Goal: Task Accomplishment & Management: Use online tool/utility

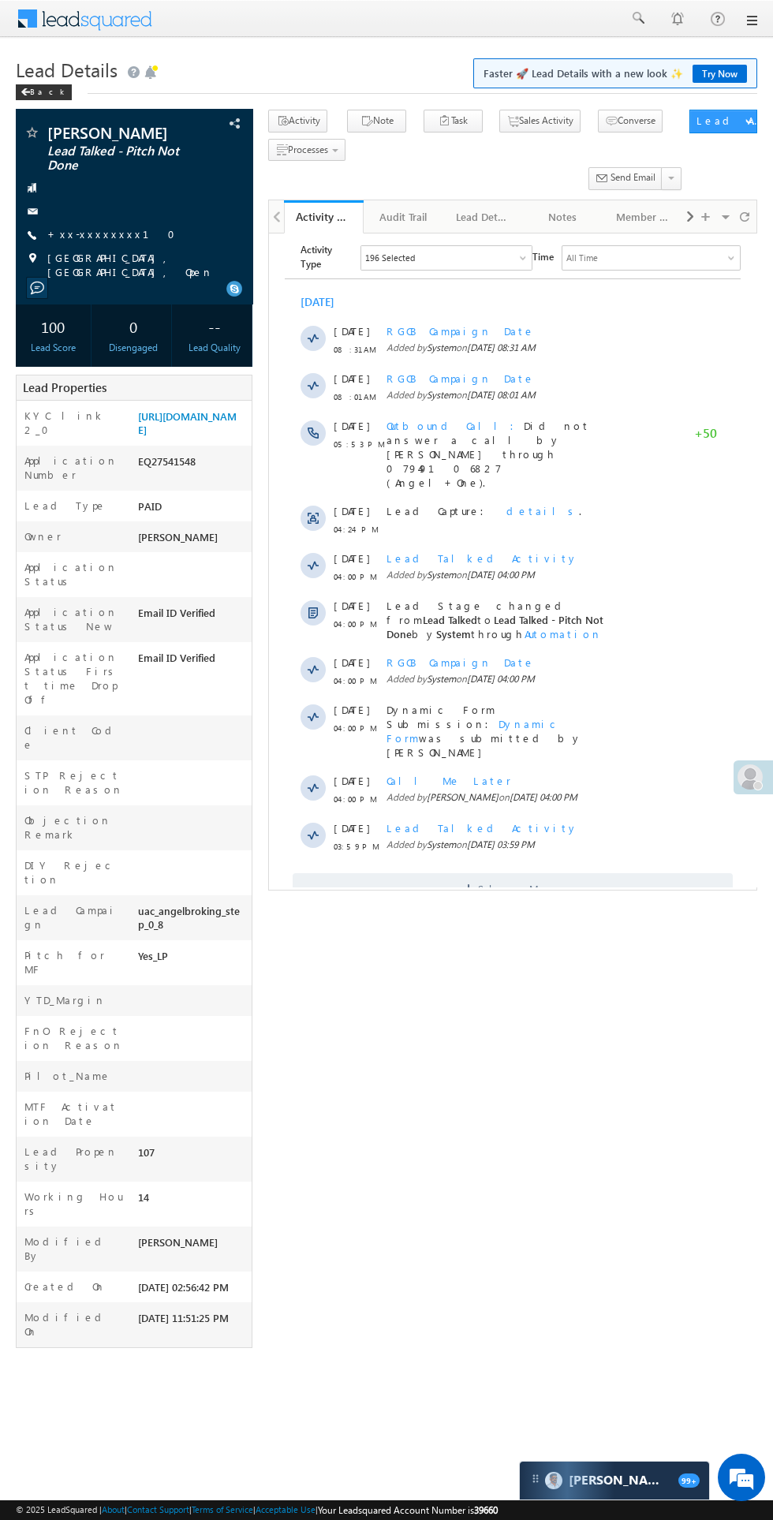
click at [739, 777] on span at bounding box center [750, 776] width 25 height 25
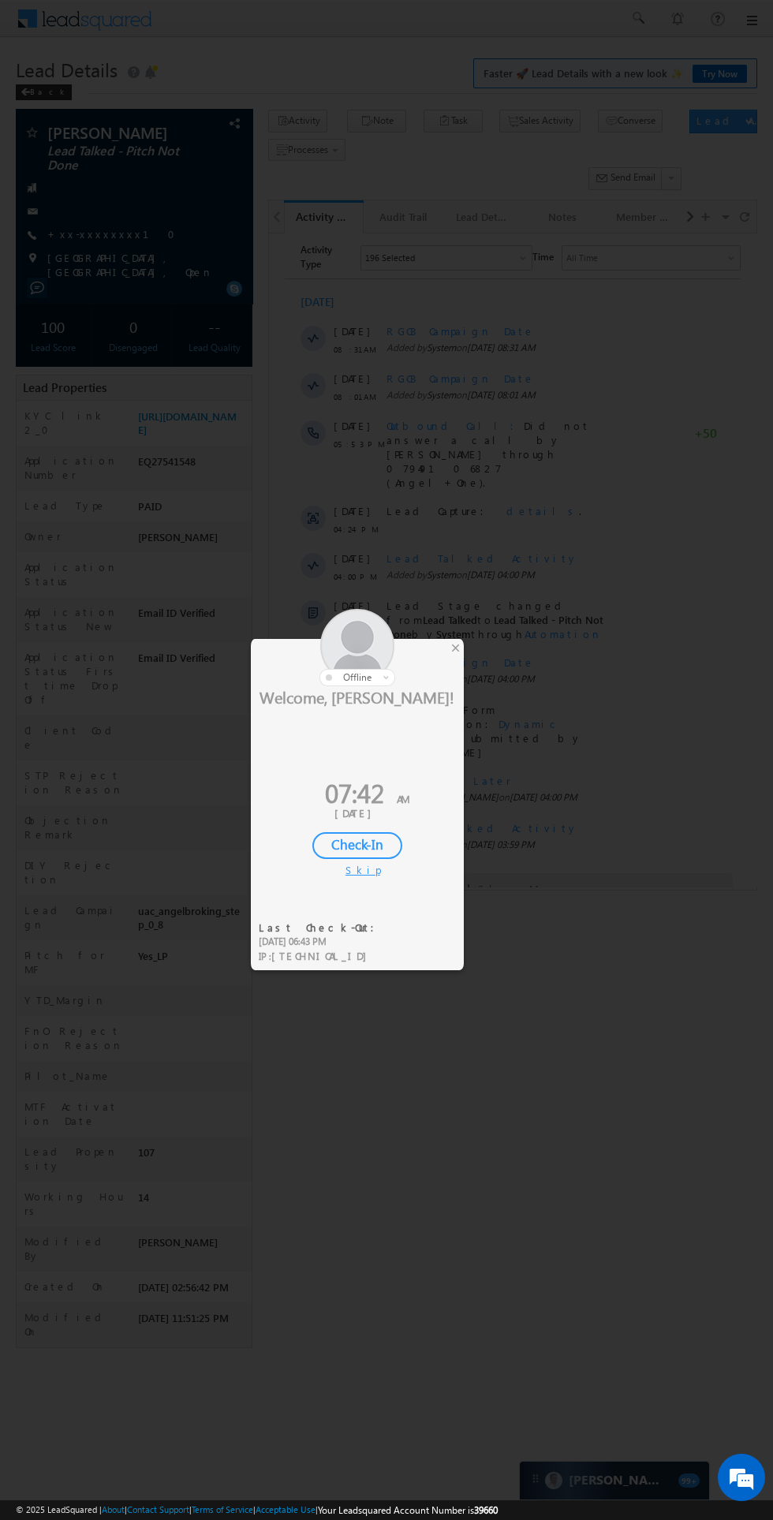
click at [376, 839] on div "Check-In" at bounding box center [357, 845] width 90 height 27
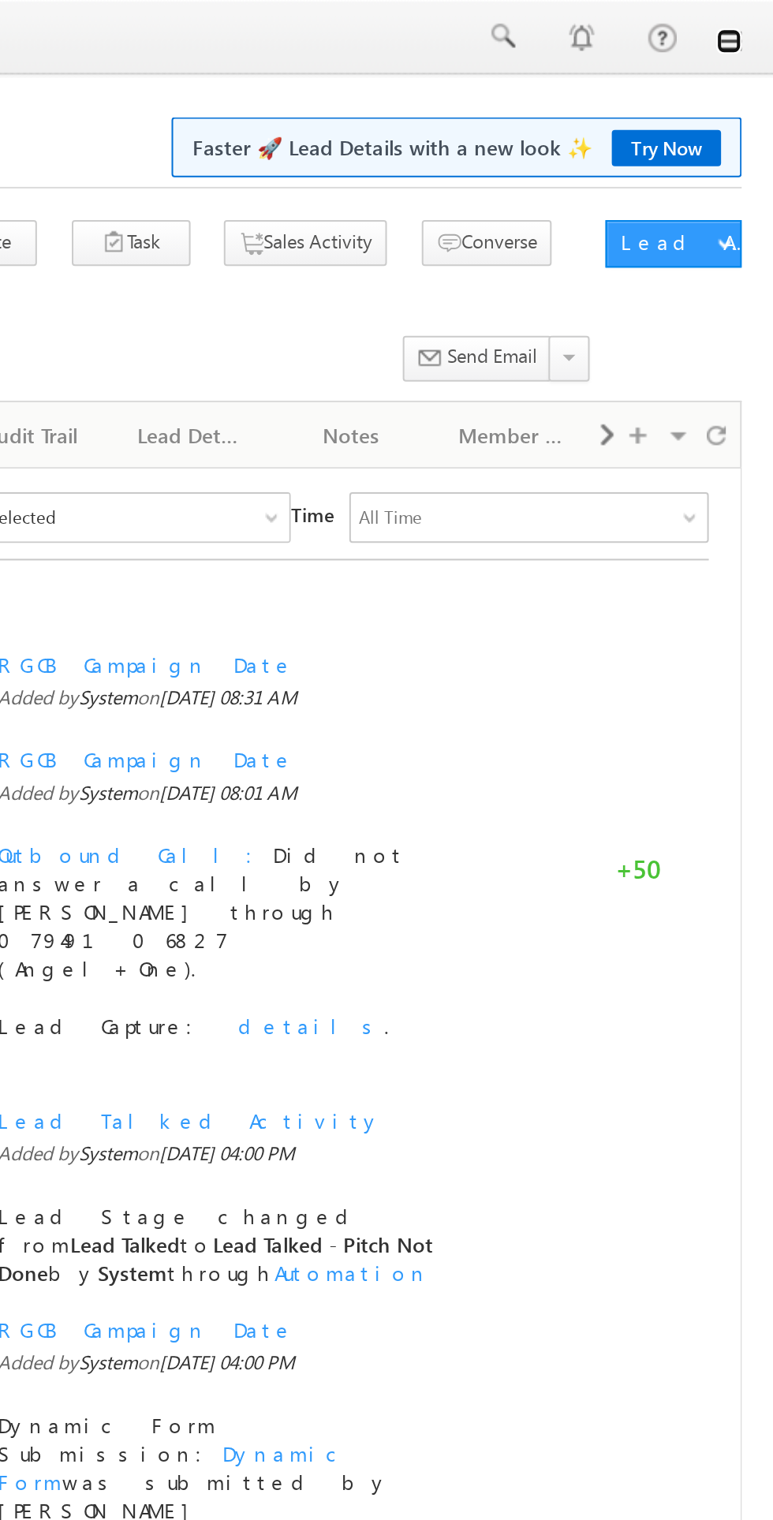
click at [751, 22] on link at bounding box center [751, 20] width 13 height 13
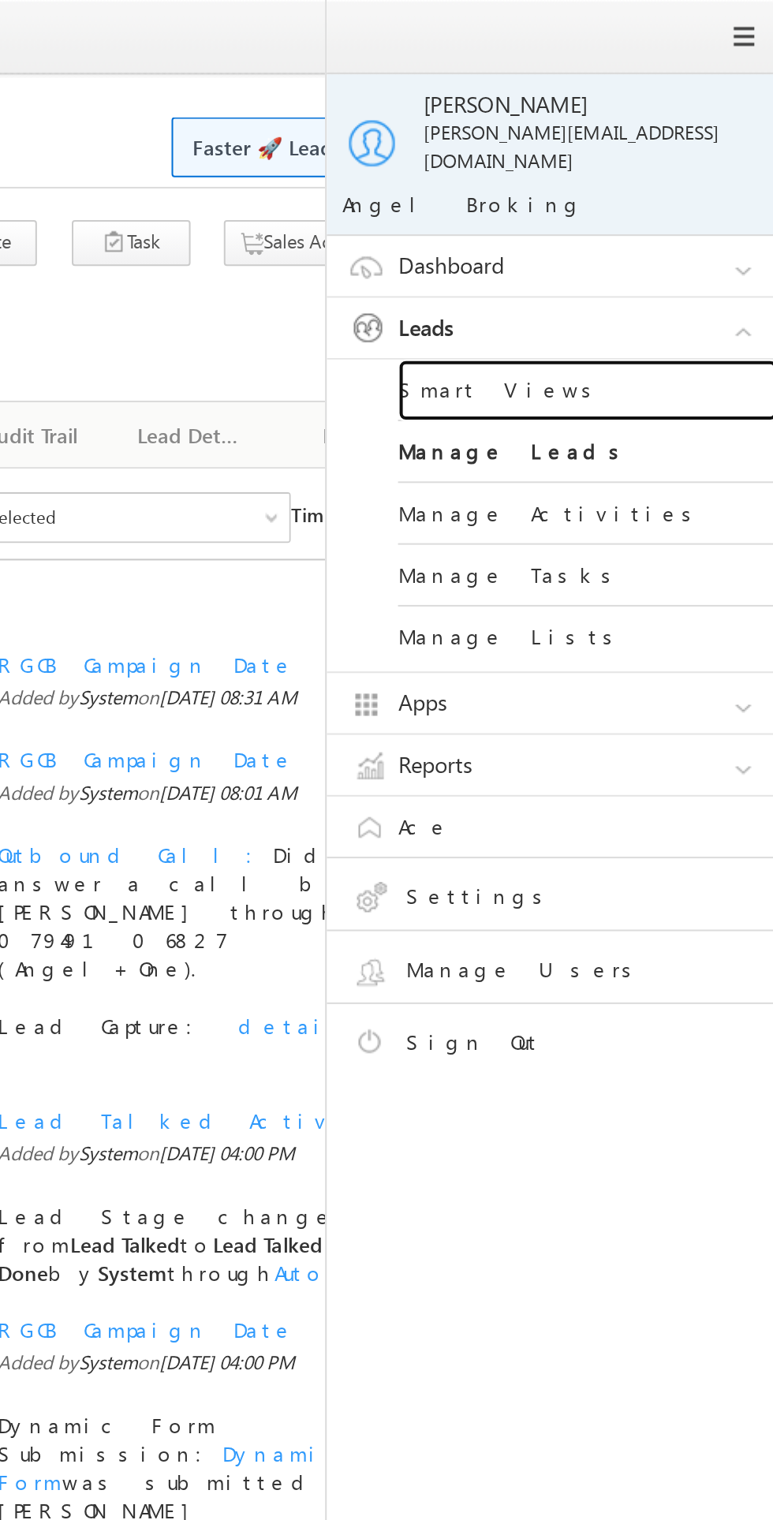
click at [642, 182] on link "Smart Views" at bounding box center [680, 194] width 189 height 31
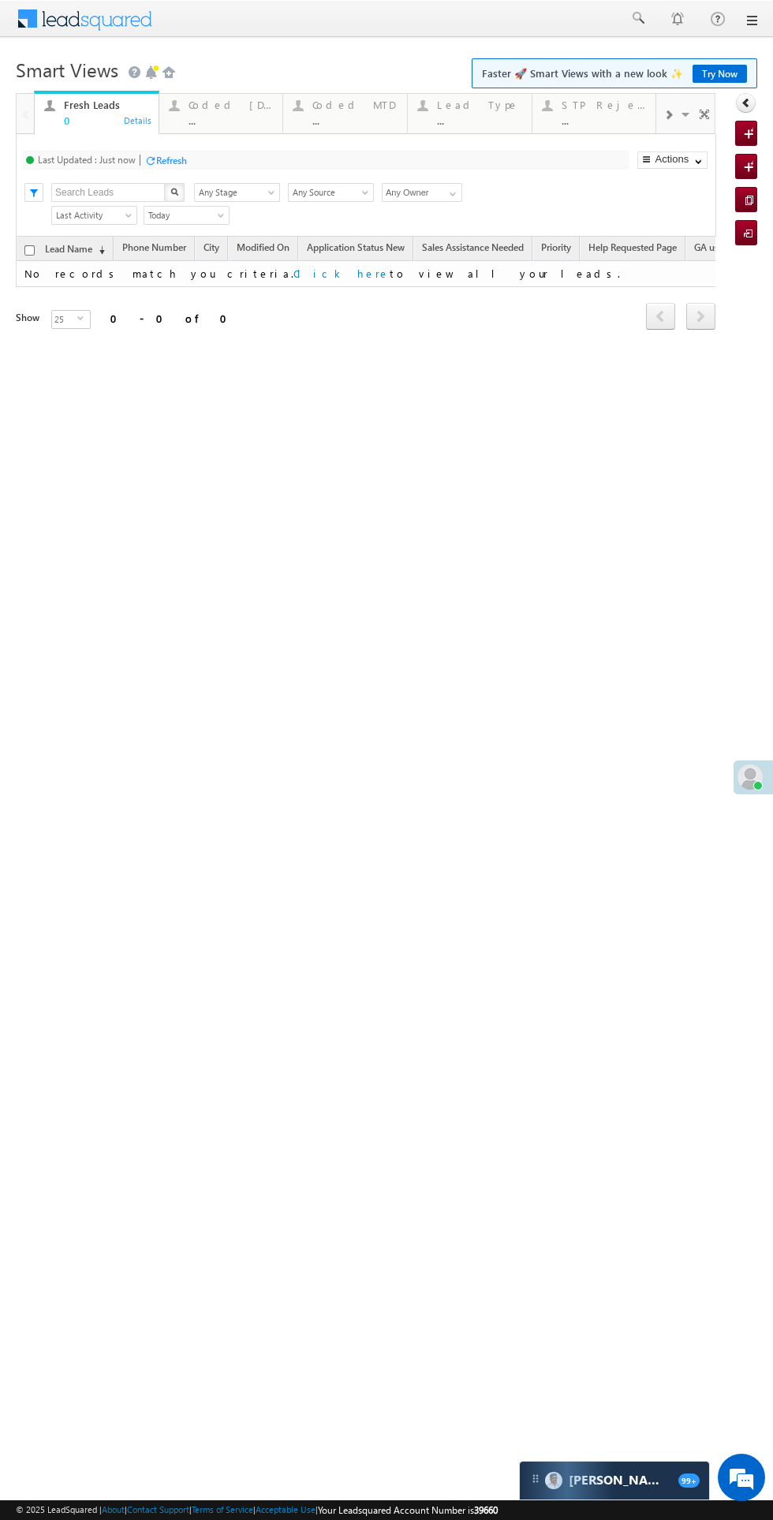
click at [257, 80] on h1 "Smart Views Getting Started Faster 🚀 Smart Views with a new look ✨ Try Now" at bounding box center [387, 68] width 742 height 31
click at [246, 99] on div "Coded Today" at bounding box center [231, 105] width 85 height 13
click at [331, 118] on div "..." at bounding box center [354, 120] width 85 height 12
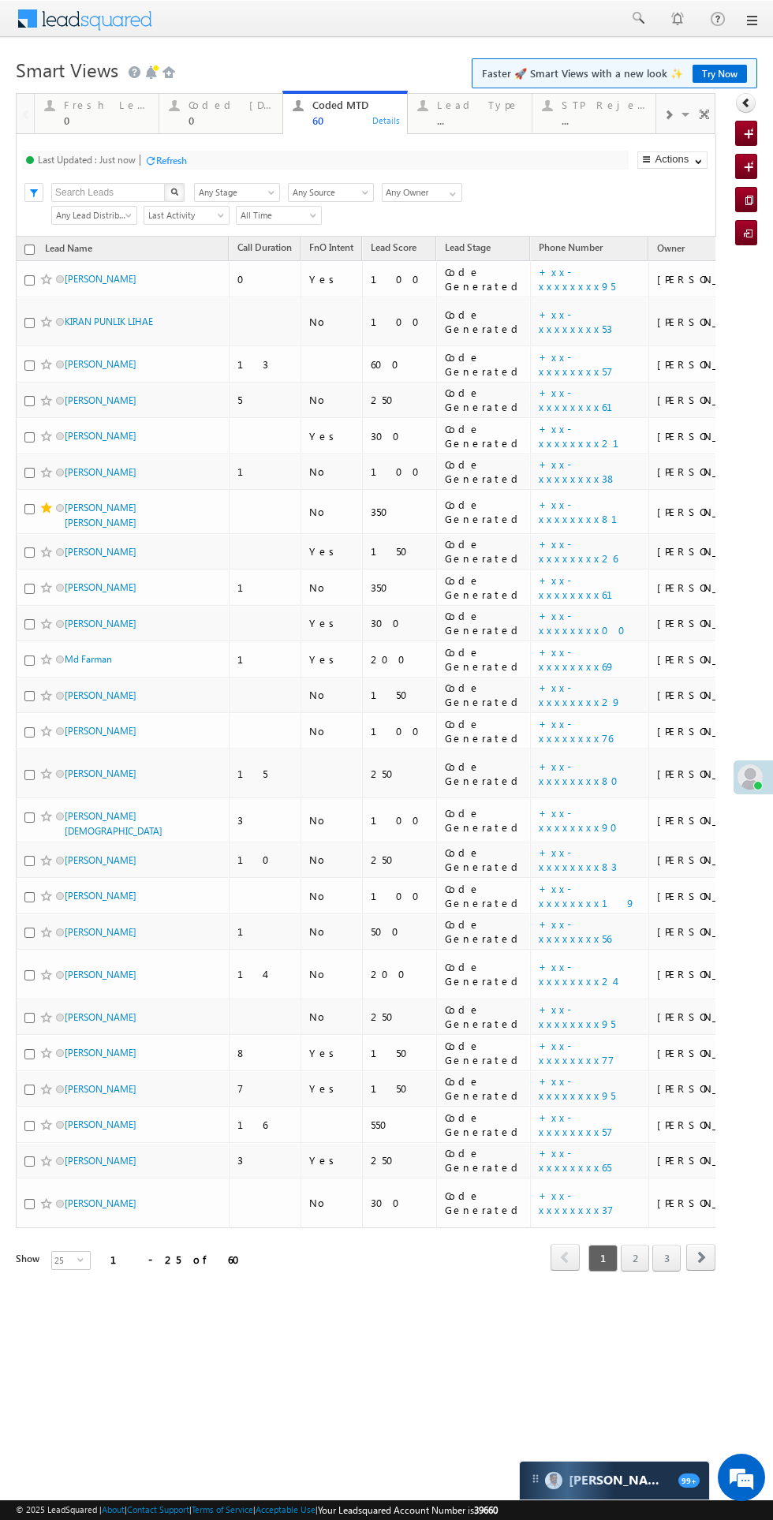
click at [210, 120] on div "0" at bounding box center [231, 120] width 85 height 12
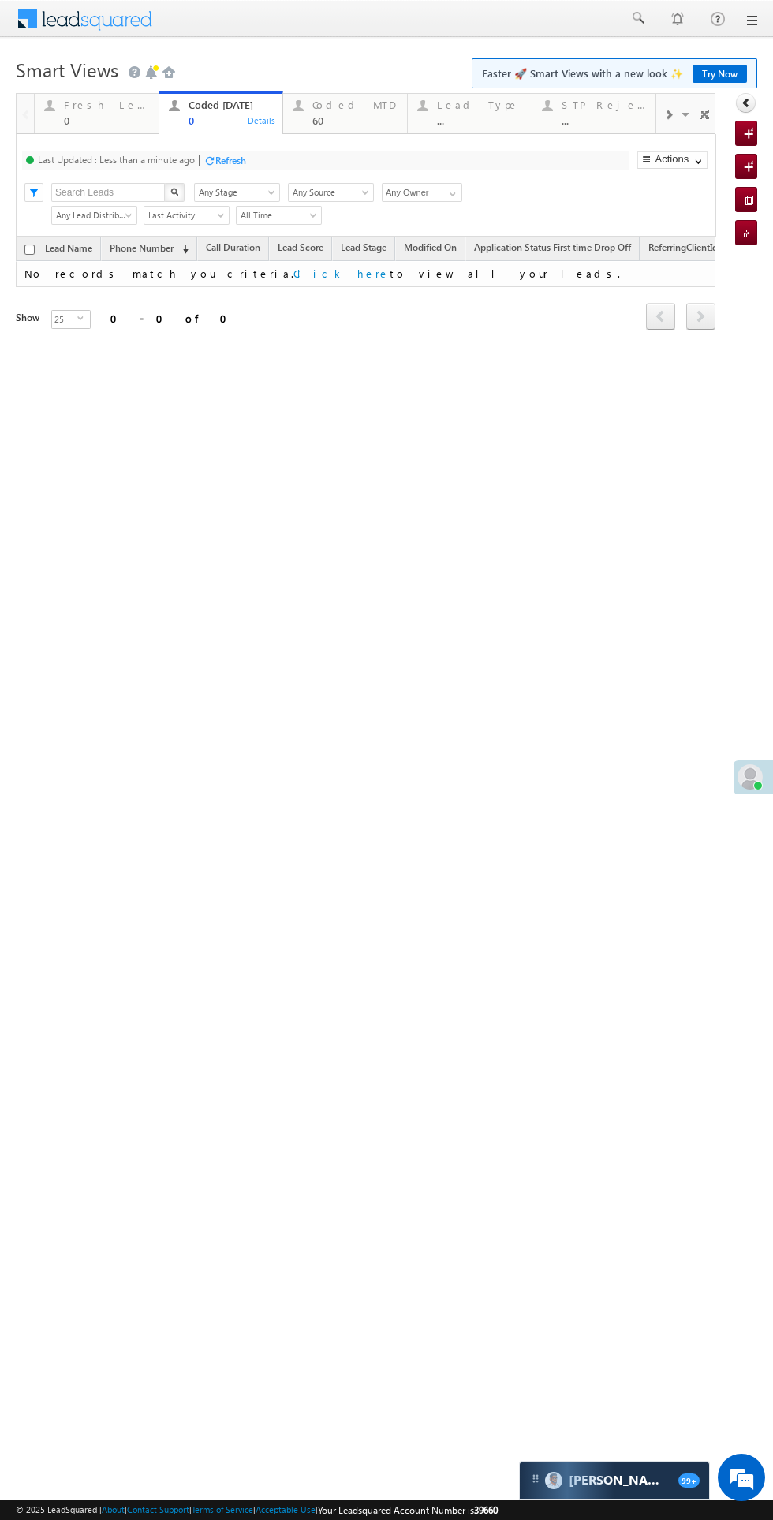
click at [71, 112] on div "Fresh Leads 0" at bounding box center [106, 110] width 85 height 31
click at [346, 118] on div "60" at bounding box center [354, 120] width 85 height 12
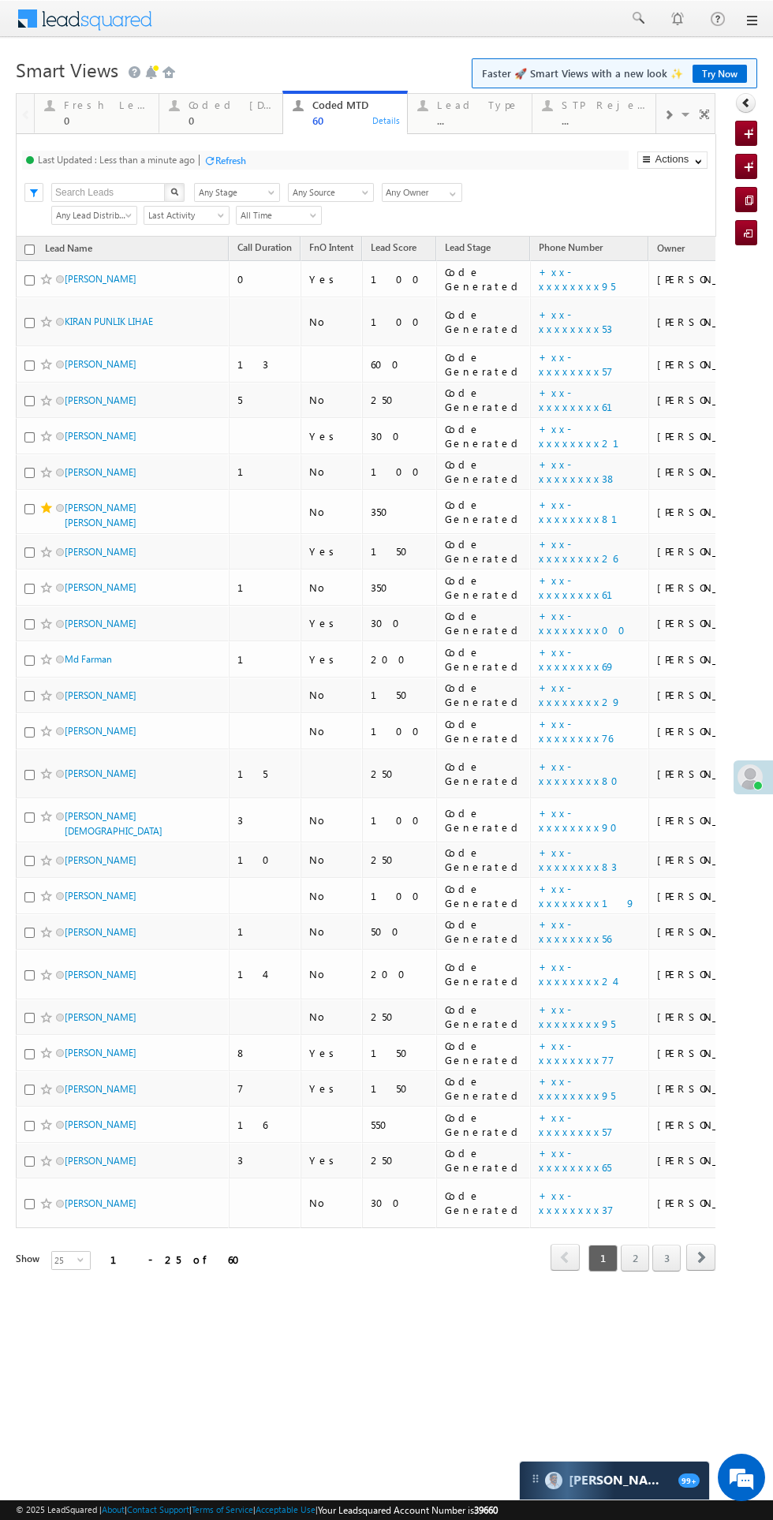
click at [233, 160] on div "Refresh" at bounding box center [230, 161] width 31 height 12
click at [215, 126] on div "0" at bounding box center [231, 120] width 85 height 12
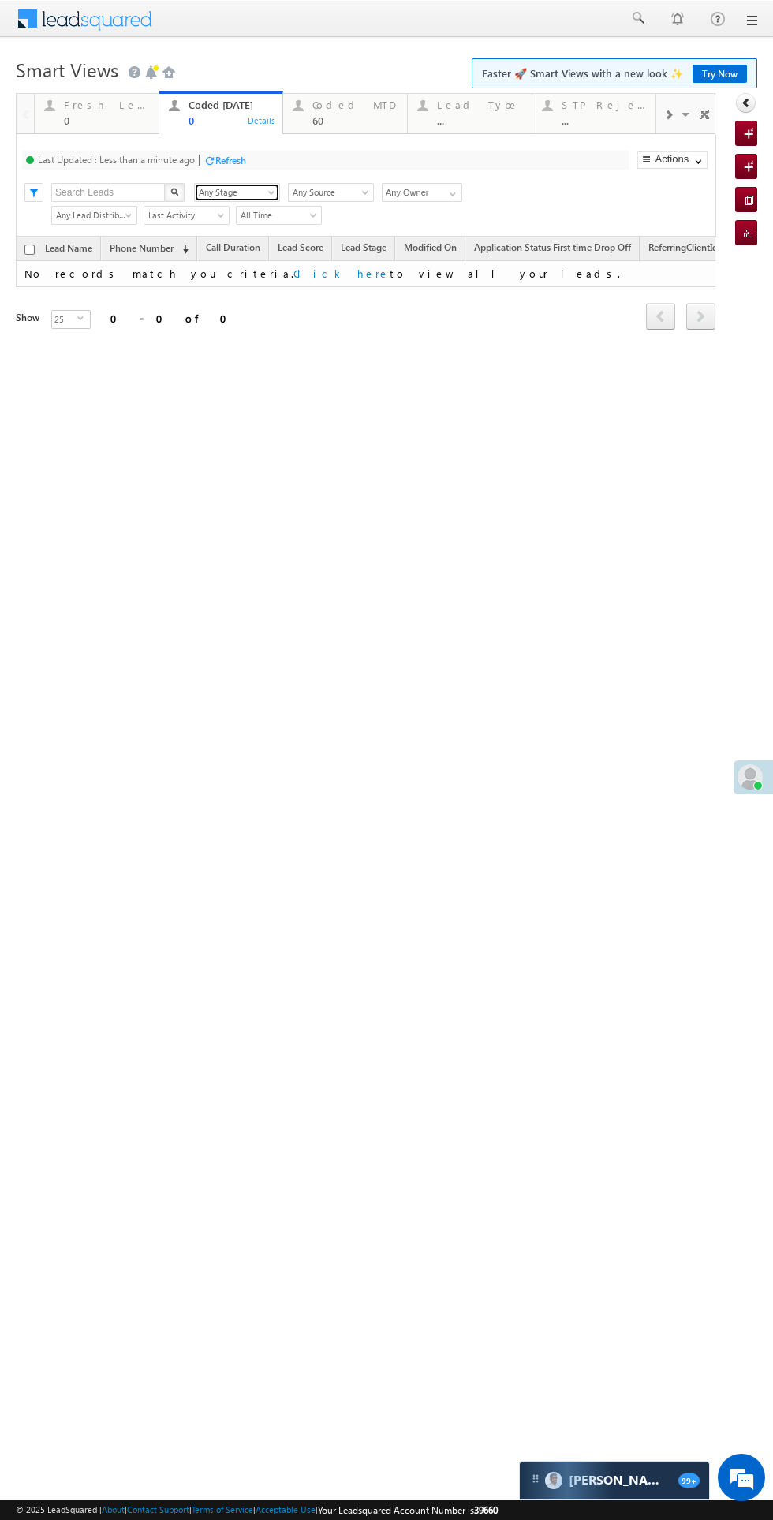
click at [222, 192] on span "Any Stage" at bounding box center [235, 192] width 80 height 14
click at [241, 160] on div "Refresh" at bounding box center [230, 161] width 31 height 12
click at [99, 109] on div "Fresh Leads" at bounding box center [106, 105] width 85 height 13
